Goal: Find specific page/section: Find specific page/section

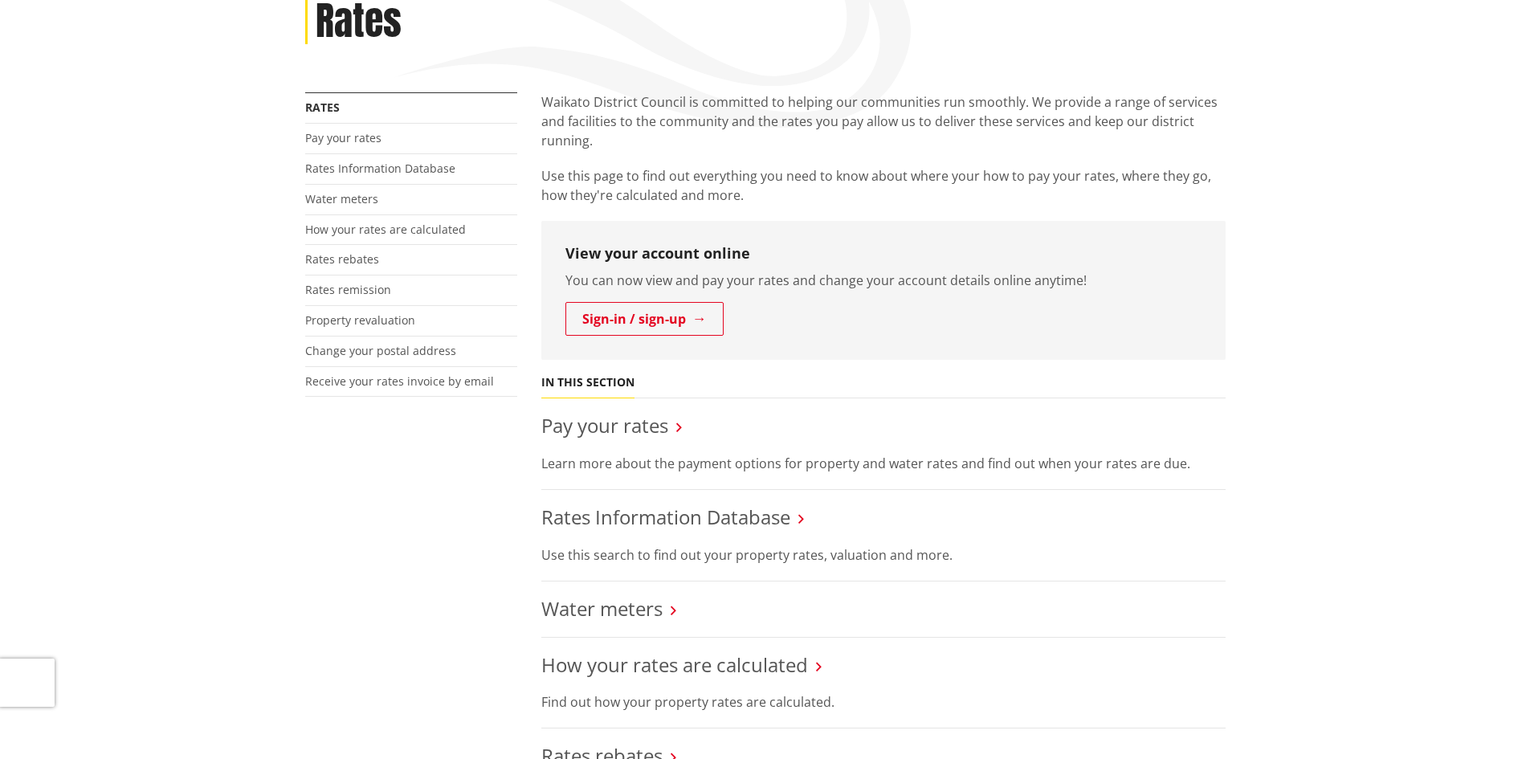
scroll to position [241, 0]
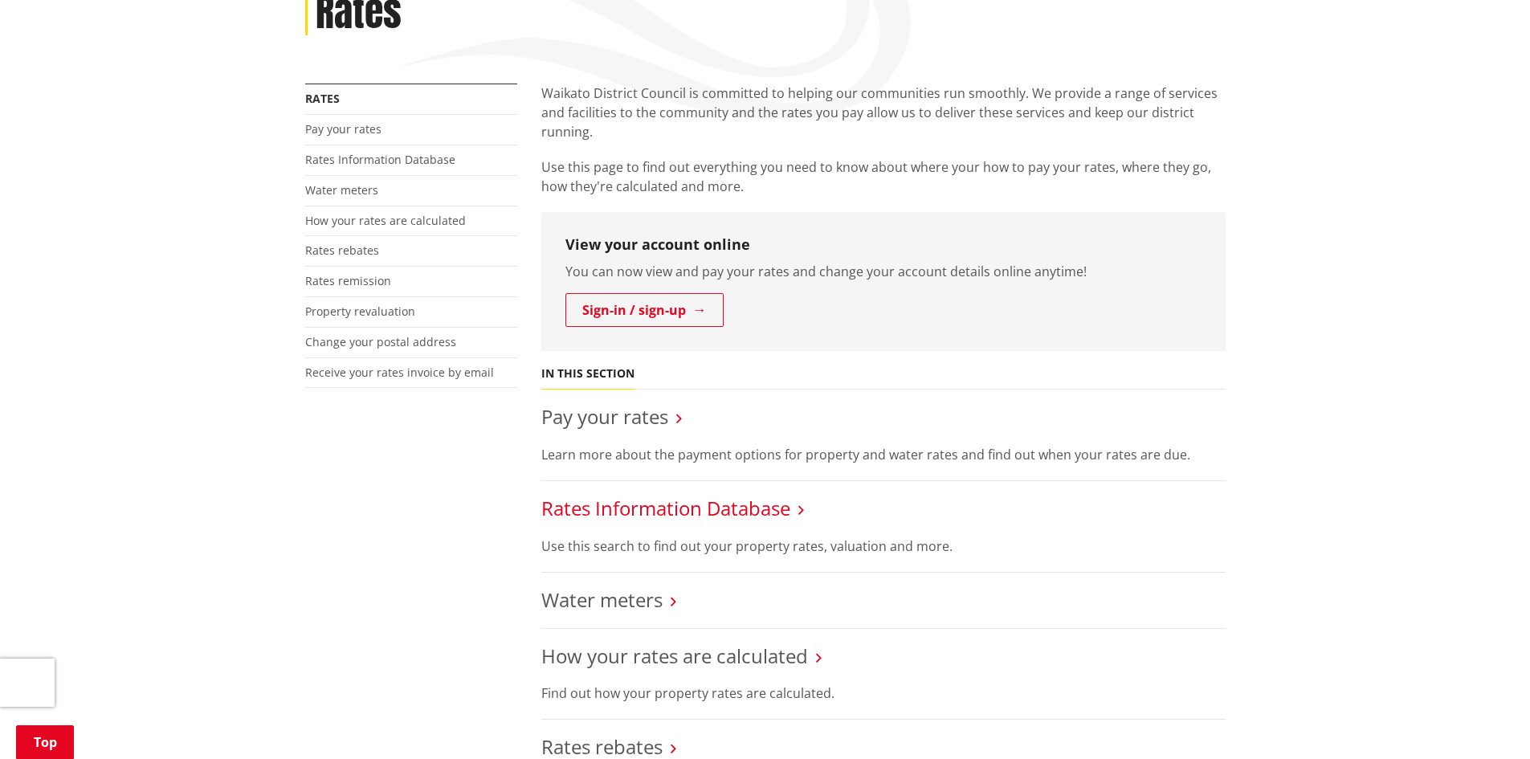
click at [678, 510] on link "Rates Information Database" at bounding box center [665, 508] width 249 height 26
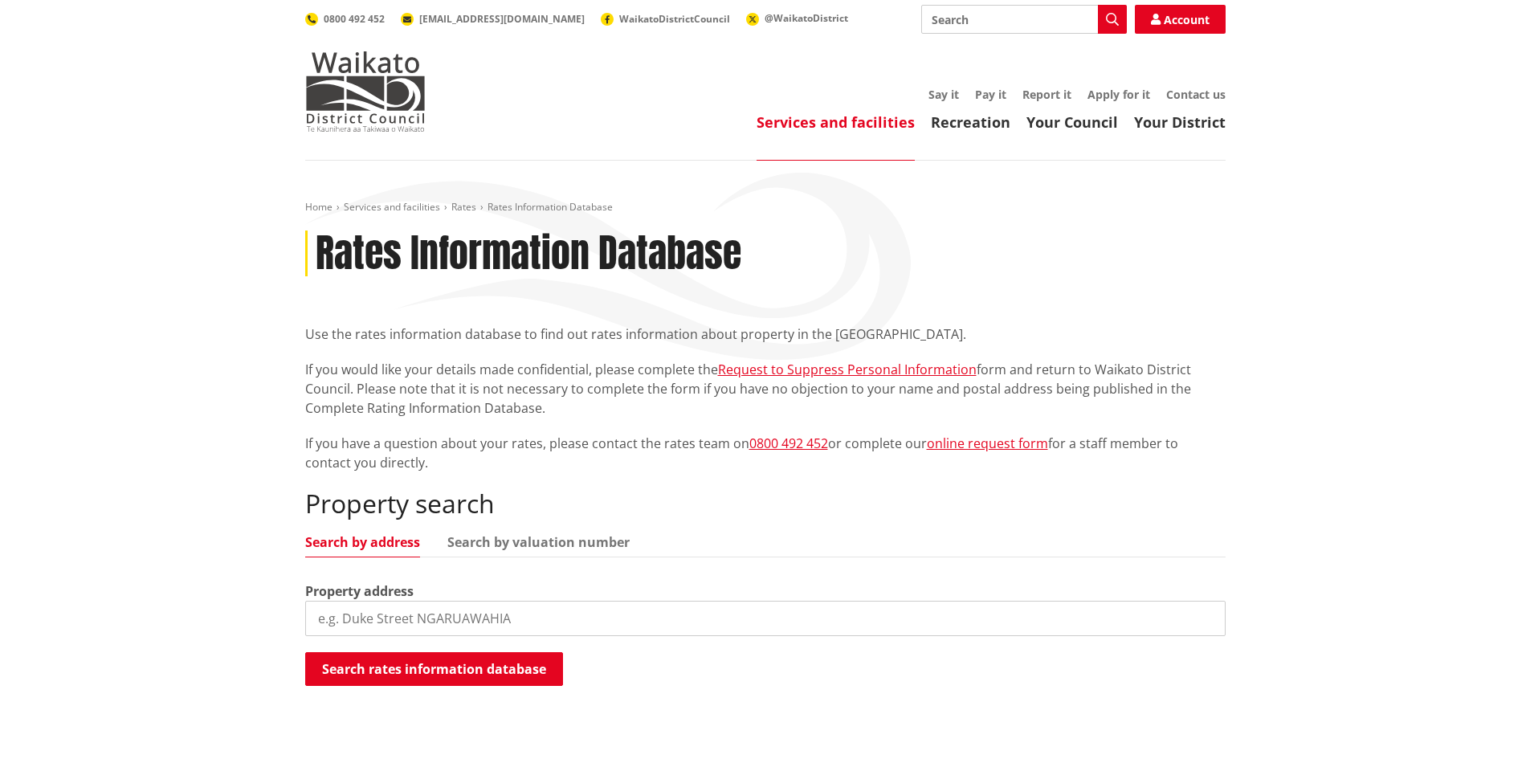
click at [478, 626] on input "search" at bounding box center [765, 618] width 920 height 35
type input "1 tupaea"
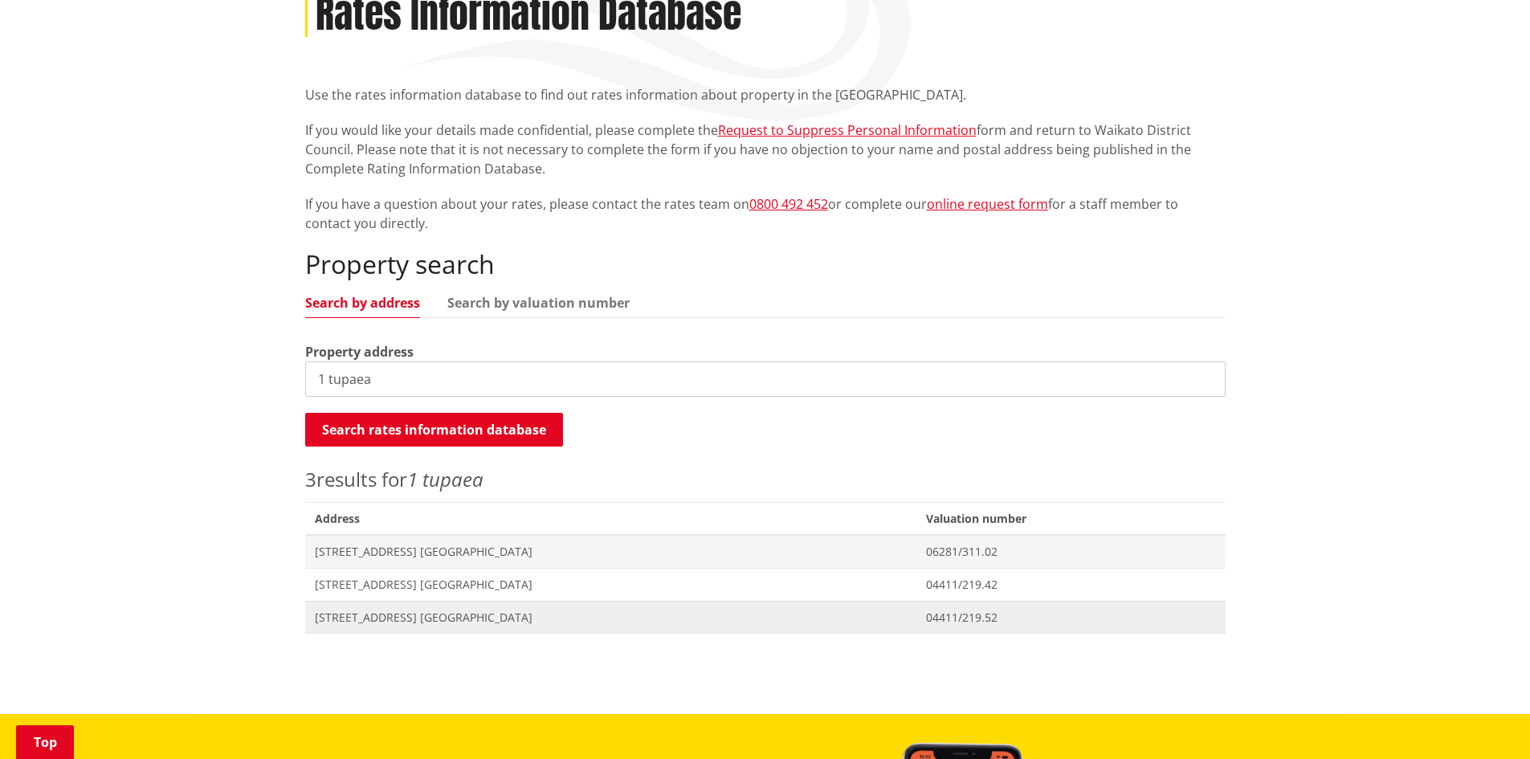
scroll to position [241, 0]
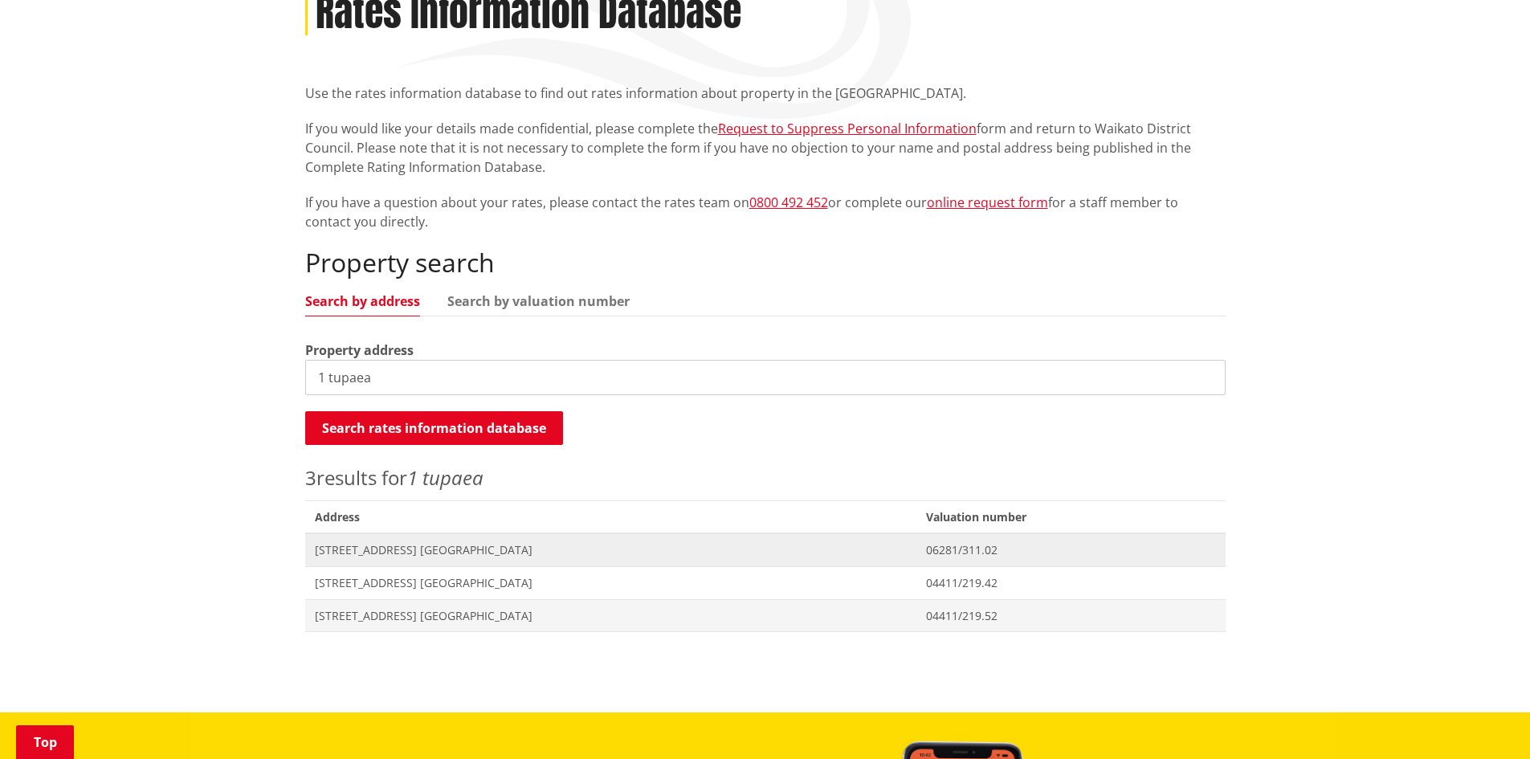
click at [421, 547] on span "[STREET_ADDRESS] [GEOGRAPHIC_DATA]" at bounding box center [611, 550] width 592 height 16
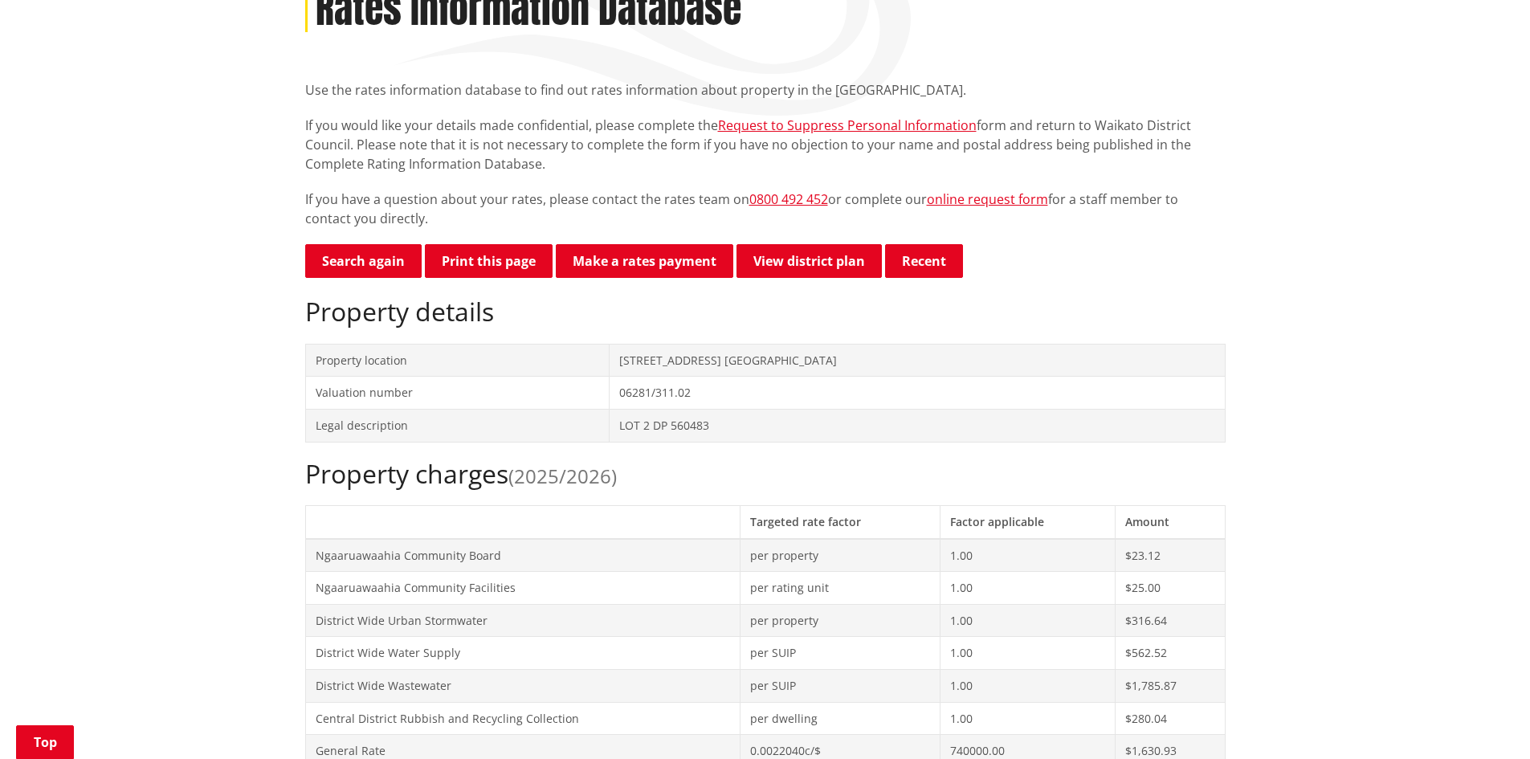
scroll to position [241, 0]
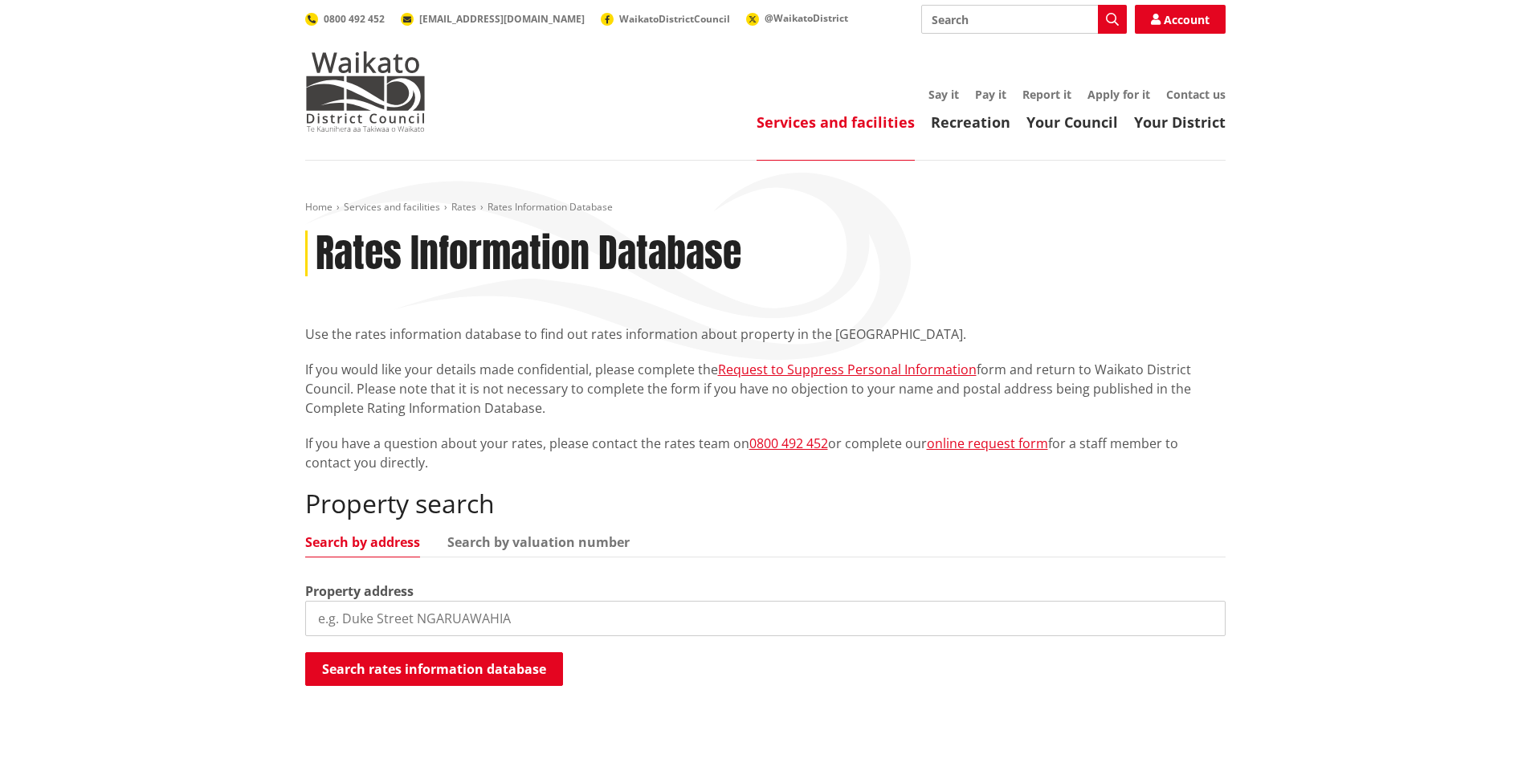
scroll to position [241, 0]
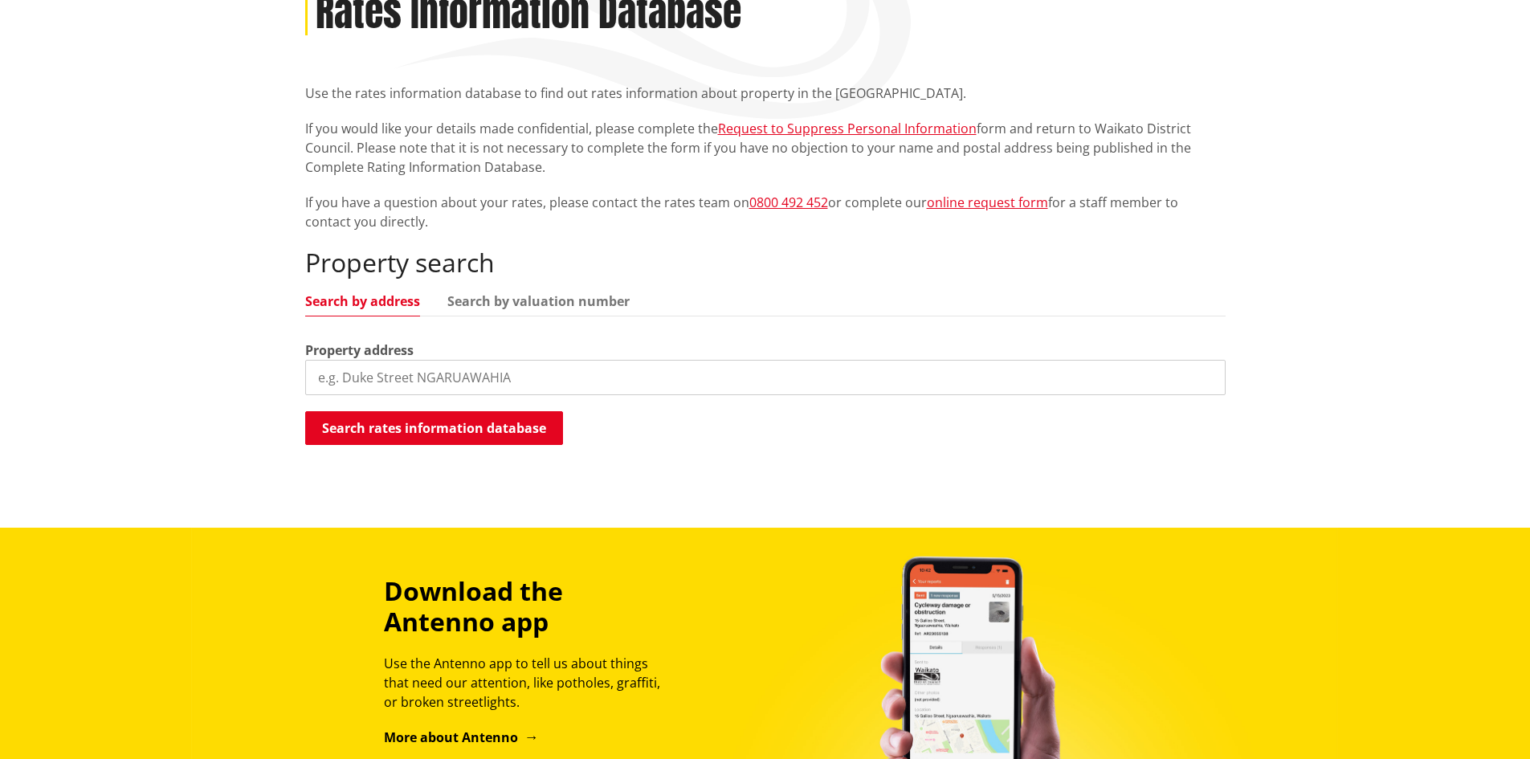
click at [413, 363] on input "search" at bounding box center [765, 377] width 920 height 35
type input "36b durham street"
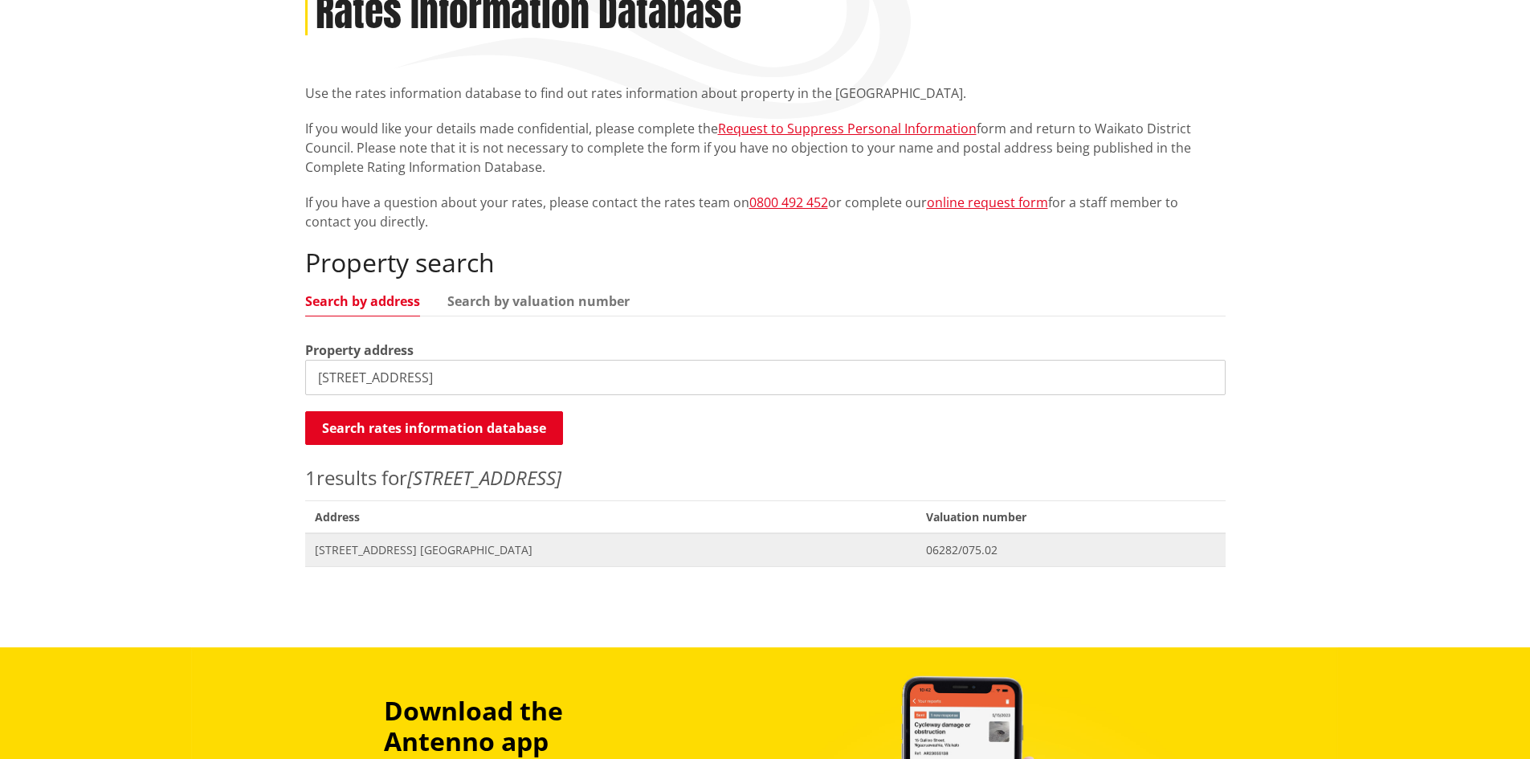
click at [406, 544] on span "[STREET_ADDRESS] [GEOGRAPHIC_DATA]" at bounding box center [611, 550] width 592 height 16
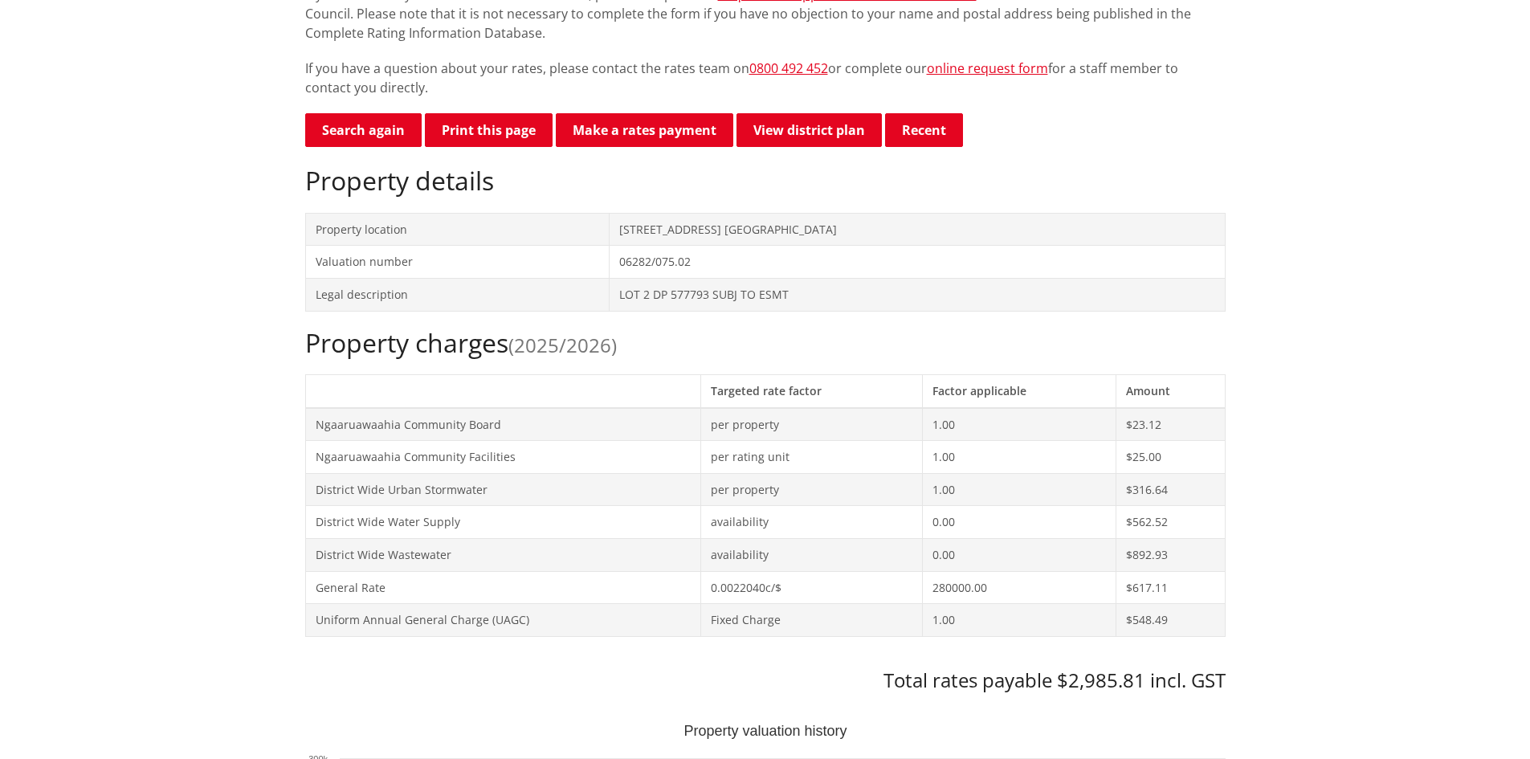
scroll to position [401, 0]
